Goal: Register for event/course

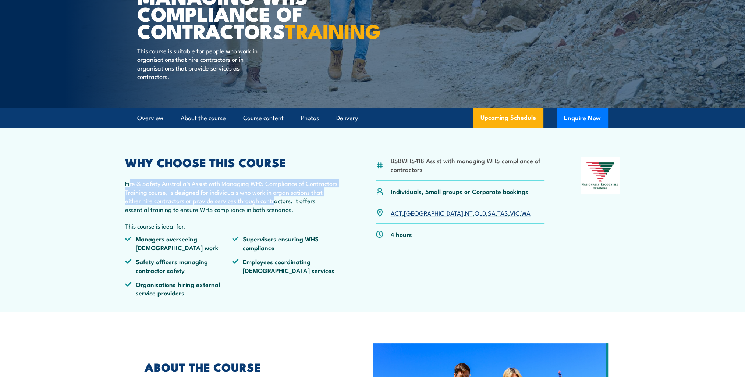
drag, startPoint x: 129, startPoint y: 204, endPoint x: 278, endPoint y: 216, distance: 149.4
click at [277, 214] on p "Fire & Safety Australia's Assist with Managing WHS Compliance of Contractors Tr…" at bounding box center [232, 196] width 215 height 35
click at [214, 194] on div "WHY CHOOSE THIS COURSE Fire & Safety Australia's Assist with Managing WHS Compl…" at bounding box center [232, 230] width 215 height 146
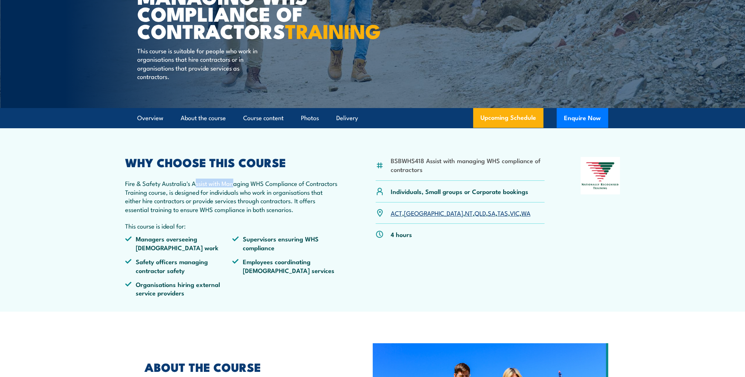
drag, startPoint x: 194, startPoint y: 201, endPoint x: 234, endPoint y: 202, distance: 40.1
click at [234, 202] on p "Fire & Safety Australia's Assist with Managing WHS Compliance of Contractors Tr…" at bounding box center [232, 196] width 215 height 35
click at [232, 202] on p "Fire & Safety Australia's Assist with Managing WHS Compliance of Contractors Tr…" at bounding box center [232, 196] width 215 height 35
drag, startPoint x: 235, startPoint y: 203, endPoint x: 203, endPoint y: 202, distance: 32.4
click at [235, 203] on p "Fire & Safety Australia's Assist with Managing WHS Compliance of Contractors Tr…" at bounding box center [232, 196] width 215 height 35
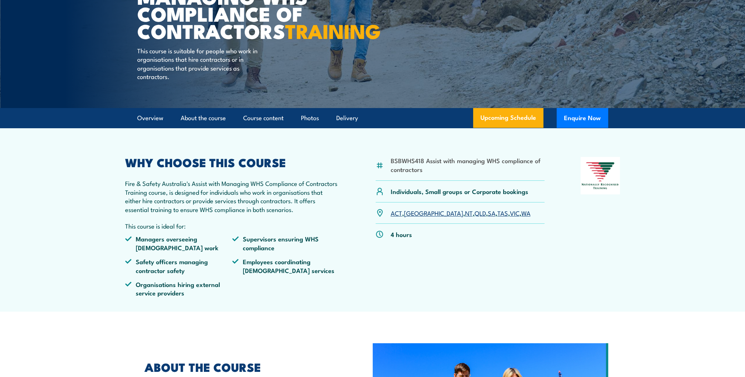
drag, startPoint x: 262, startPoint y: 218, endPoint x: 255, endPoint y: 209, distance: 12.6
click at [261, 214] on p "Fire & Safety Australia's Assist with Managing WHS Compliance of Contractors Tr…" at bounding box center [232, 196] width 215 height 35
drag, startPoint x: 194, startPoint y: 202, endPoint x: 167, endPoint y: 211, distance: 29.1
click at [167, 211] on p "Fire & Safety Australia's Assist with Managing WHS Compliance of Contractors Tr…" at bounding box center [232, 196] width 215 height 35
copy p "Assist with Managing WHS Compliance of Contractors Training course"
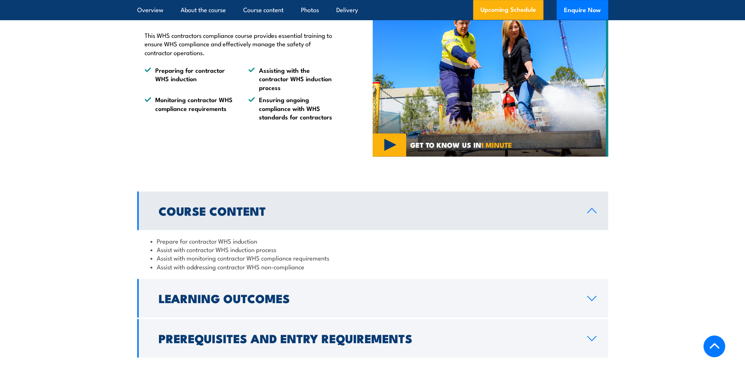
scroll to position [552, 0]
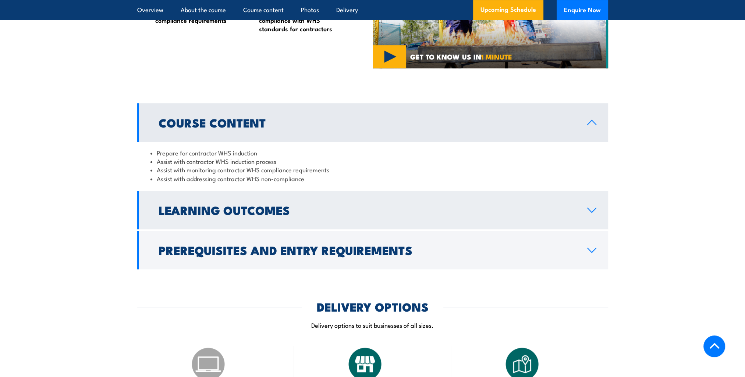
click at [169, 215] on h2 "Learning Outcomes" at bounding box center [367, 210] width 417 height 10
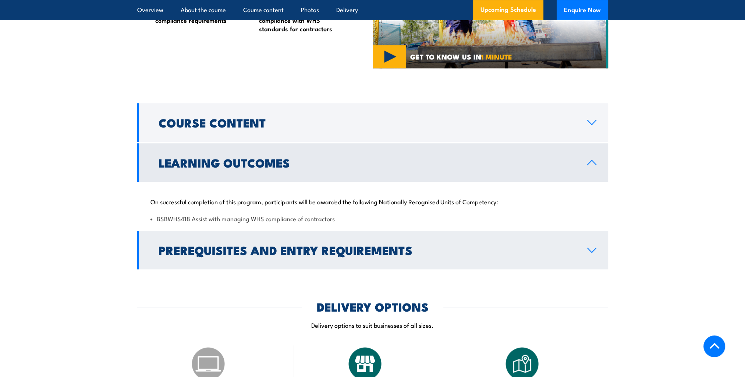
click at [180, 255] on h2 "Prerequisites and Entry Requirements" at bounding box center [367, 250] width 417 height 10
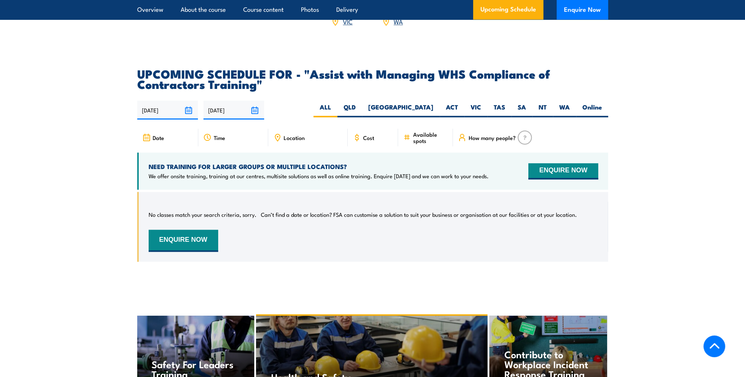
scroll to position [1140, 0]
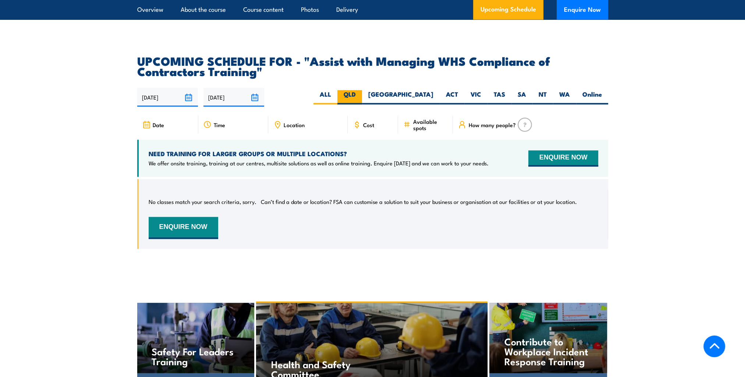
click at [362, 104] on label "QLD" at bounding box center [349, 97] width 25 height 14
click at [360, 95] on input "QLD" at bounding box center [358, 92] width 5 height 5
radio input "true"
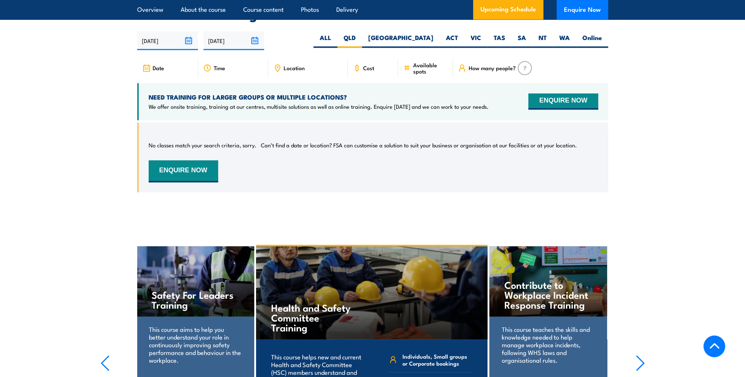
scroll to position [1154, 0]
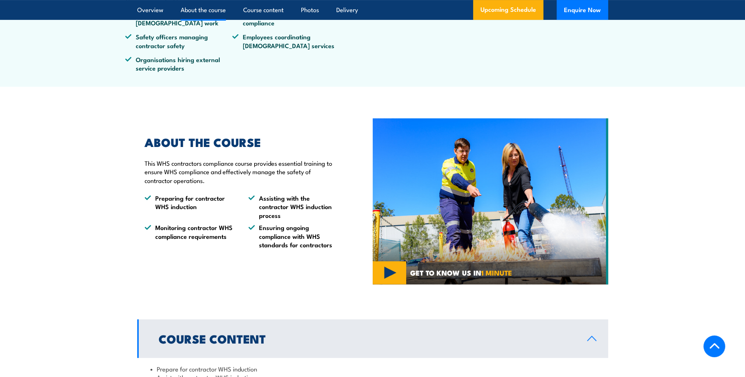
scroll to position [283, 0]
